Goal: Check status: Check status

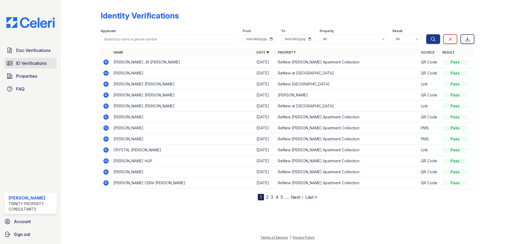
click at [40, 66] on span "ID Verifications" at bounding box center [31, 63] width 31 height 6
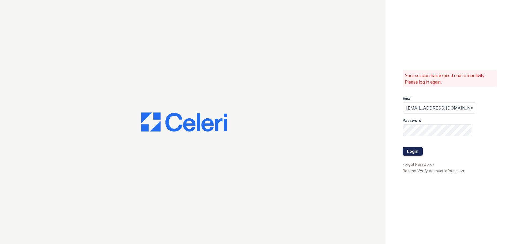
click at [421, 154] on button "Login" at bounding box center [413, 151] width 20 height 9
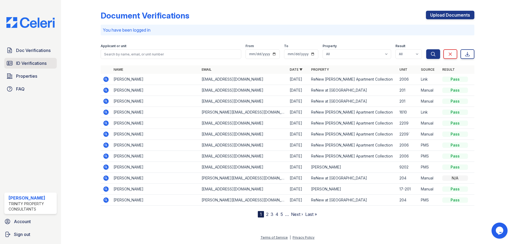
click at [47, 66] on span "ID Verifications" at bounding box center [31, 63] width 31 height 6
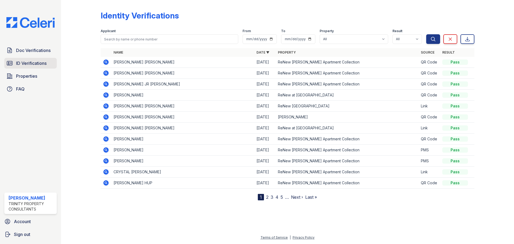
click at [38, 66] on span "ID Verifications" at bounding box center [31, 63] width 31 height 6
click at [32, 66] on span "ID Verifications" at bounding box center [31, 63] width 31 height 6
click at [21, 56] on link "Doc Verifications" at bounding box center [30, 50] width 52 height 11
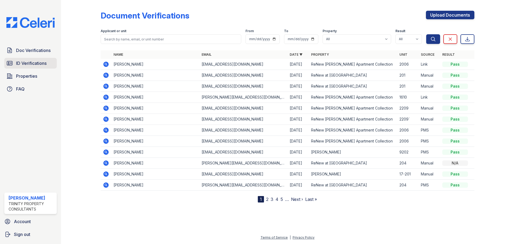
click at [27, 66] on span "ID Verifications" at bounding box center [31, 63] width 31 height 6
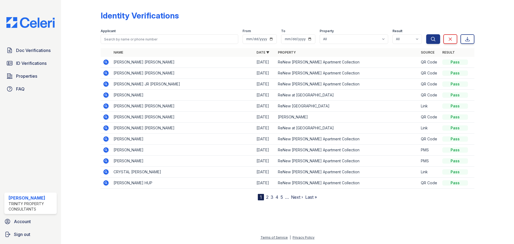
click at [268, 200] on link "2" at bounding box center [267, 196] width 2 height 5
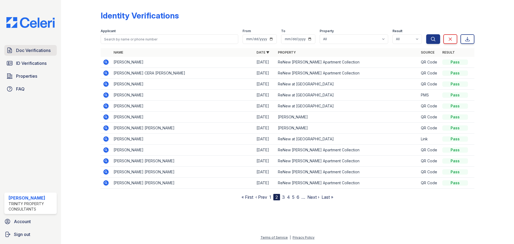
click at [34, 54] on span "Doc Verifications" at bounding box center [33, 50] width 35 height 6
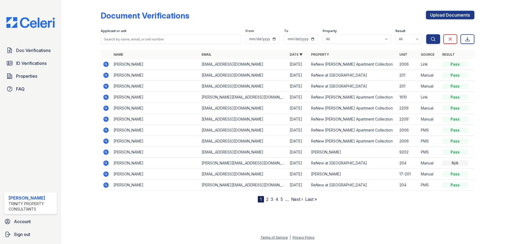
click at [34, 63] on link "ID Verifications" at bounding box center [30, 63] width 52 height 11
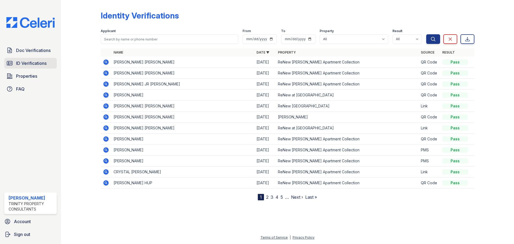
click at [33, 69] on link "ID Verifications" at bounding box center [30, 63] width 52 height 11
click at [109, 98] on icon at bounding box center [105, 94] width 5 height 5
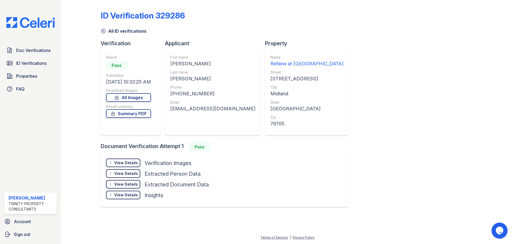
click at [135, 165] on div "View Details" at bounding box center [126, 162] width 24 height 5
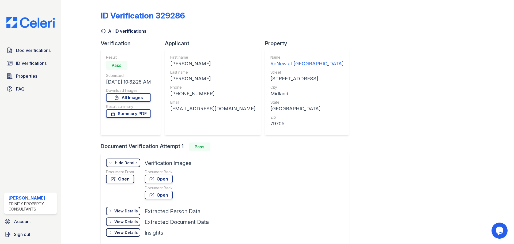
click at [134, 183] on link "Open" at bounding box center [120, 179] width 28 height 9
